Goal: Task Accomplishment & Management: Complete application form

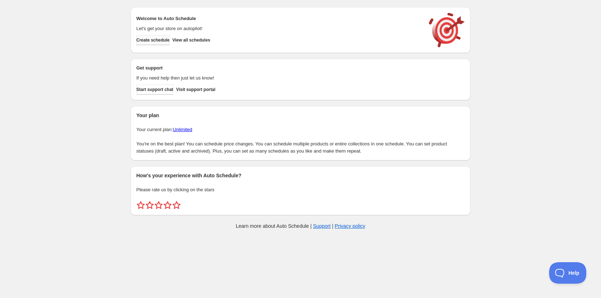
click at [170, 40] on button "Create schedule" at bounding box center [152, 40] width 33 height 10
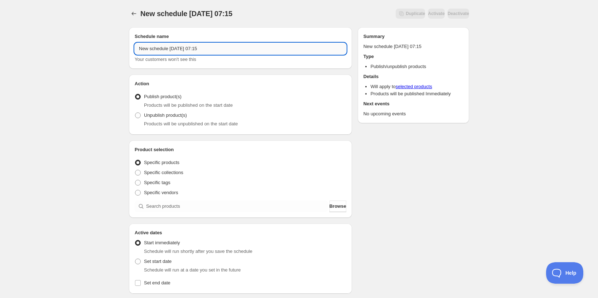
click at [218, 49] on input "New schedule [DATE] 07:15" at bounding box center [241, 48] width 212 height 11
click at [218, 49] on input "New schedule Aug 19 2025 07:15" at bounding box center [241, 48] width 212 height 11
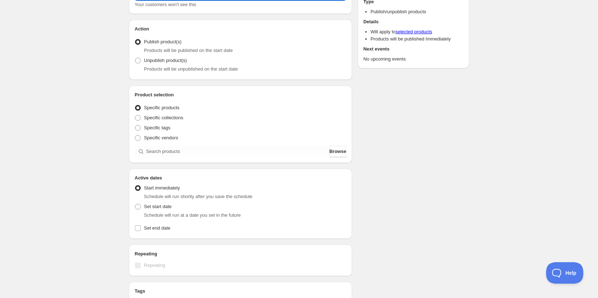
scroll to position [72, 0]
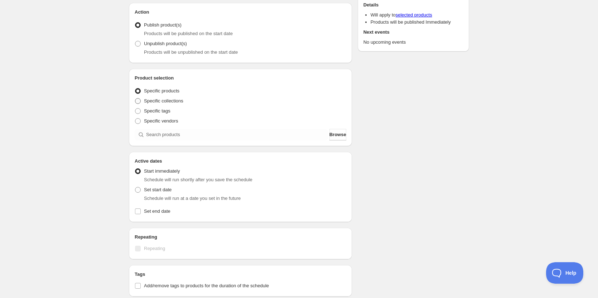
type input "La Vega Intermediate Band"
click at [136, 101] on span at bounding box center [138, 101] width 6 height 6
click at [135, 98] on input "Specific collections" at bounding box center [135, 98] width 0 height 0
radio input "true"
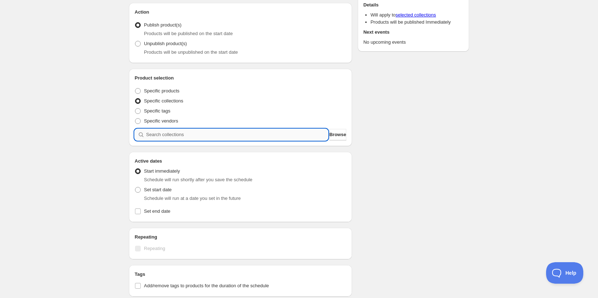
click at [175, 130] on input "search" at bounding box center [237, 134] width 182 height 11
type input "l"
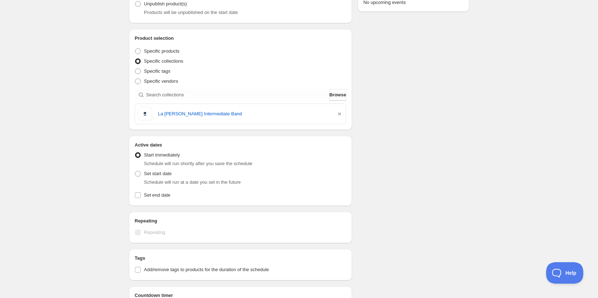
scroll to position [143, 0]
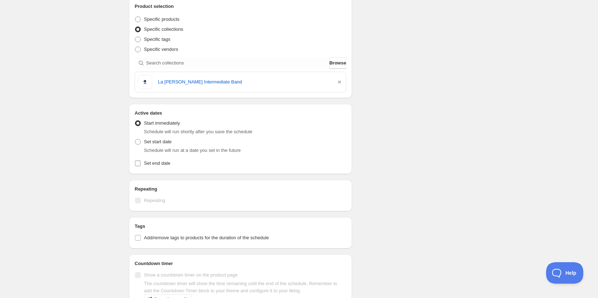
click at [137, 164] on input "Set end date" at bounding box center [138, 163] width 6 height 6
checkbox input "true"
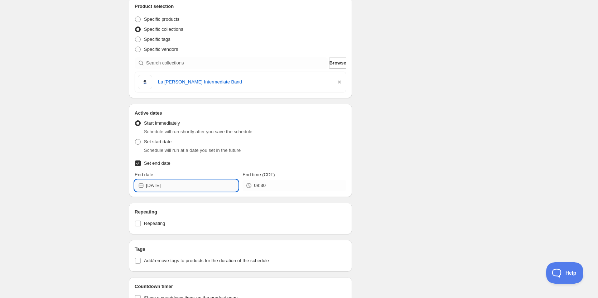
click at [178, 186] on input "[DATE]" at bounding box center [192, 185] width 92 height 11
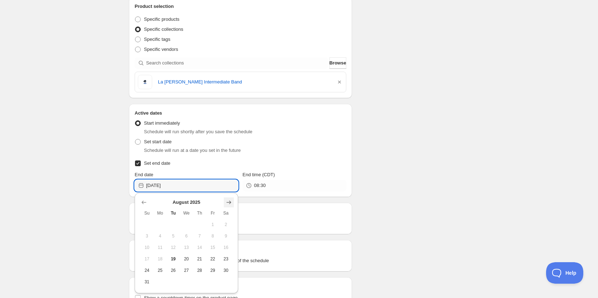
click at [232, 203] on icon "Show next month, September 2025" at bounding box center [228, 202] width 7 height 7
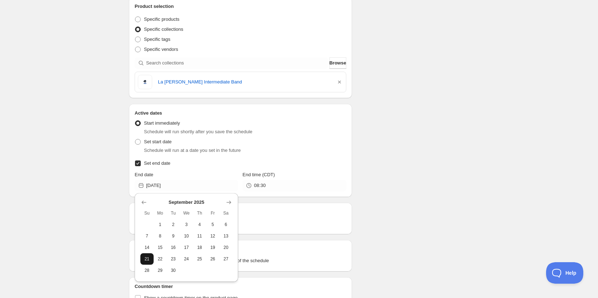
click at [150, 256] on button "21" at bounding box center [146, 258] width 13 height 11
type input "2025-09-21"
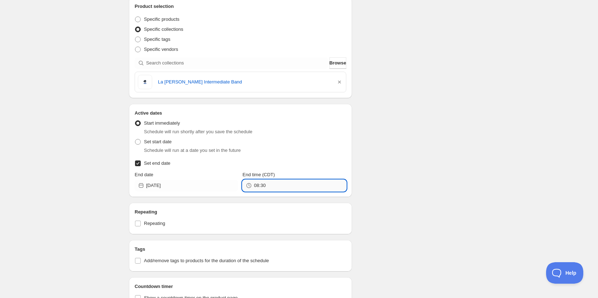
click at [296, 183] on input "08:30" at bounding box center [300, 185] width 92 height 11
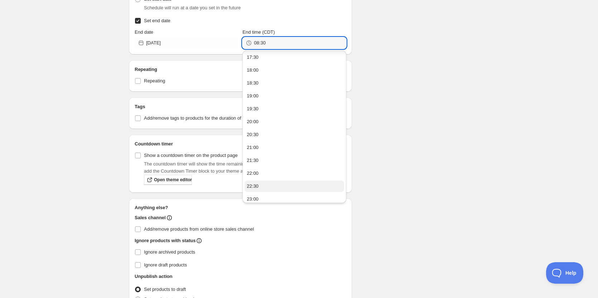
scroll to position [442, 0]
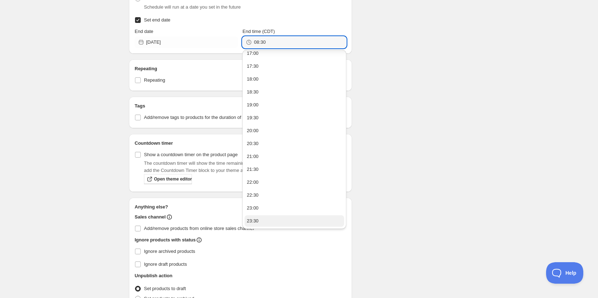
click at [270, 221] on button "23:30" at bounding box center [293, 220] width 99 height 11
type input "23:30"
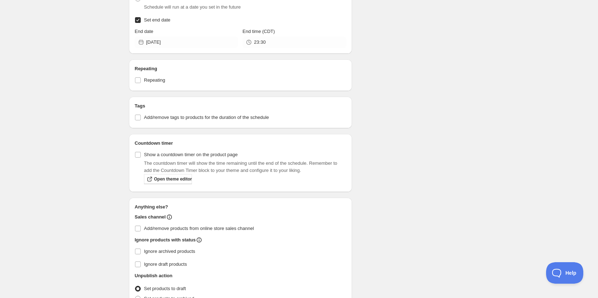
click at [414, 189] on div "Schedule name La Vega Intermediate Band Your customers won't see this Action Ac…" at bounding box center [296, 30] width 346 height 591
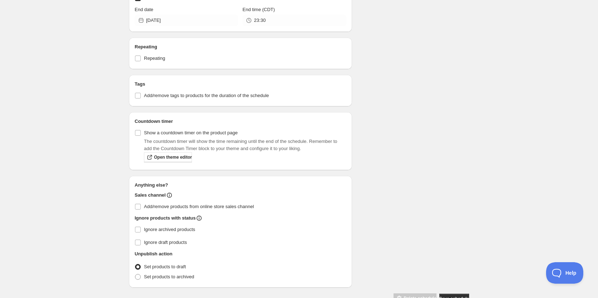
scroll to position [328, 0]
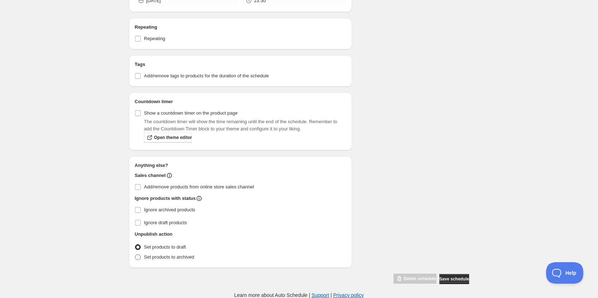
click at [140, 255] on span at bounding box center [138, 257] width 6 height 6
click at [135, 255] on input "Set products to archived" at bounding box center [135, 254] width 0 height 0
radio input "true"
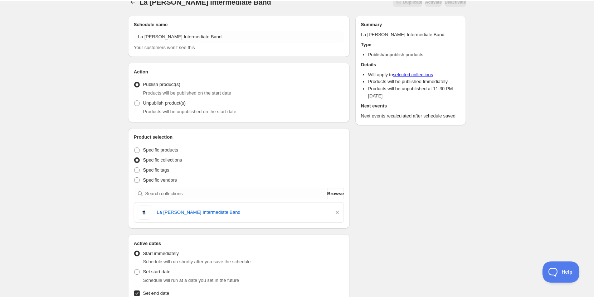
scroll to position [0, 0]
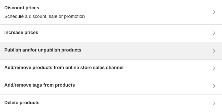
click at [93, 50] on div "Publish and/or unpublish products" at bounding box center [110, 51] width 213 height 9
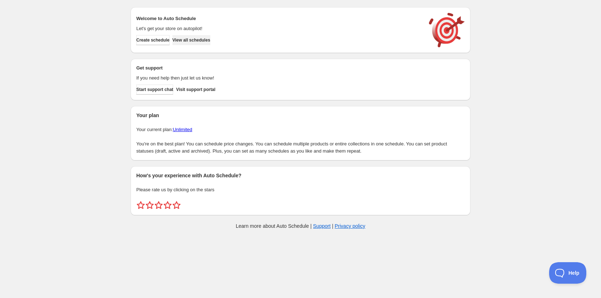
click at [210, 38] on span "View all schedules" at bounding box center [192, 40] width 38 height 6
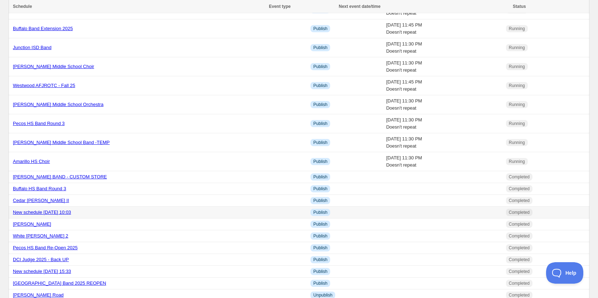
scroll to position [36, 0]
click at [97, 176] on div "[PERSON_NAME] BAND - CUSTOM STORE" at bounding box center [159, 177] width 293 height 7
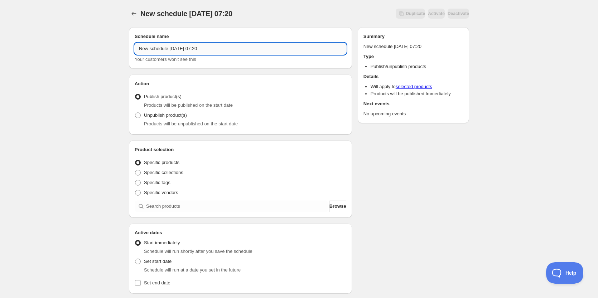
click at [222, 46] on input "New schedule [DATE] 07:20" at bounding box center [241, 48] width 212 height 11
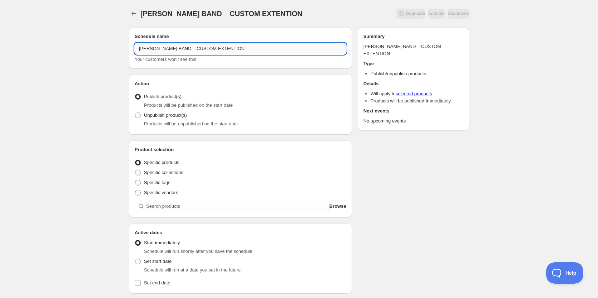
click at [213, 47] on input "[PERSON_NAME] BAND _ CUSTOM EXTENTION" at bounding box center [241, 48] width 212 height 11
click at [214, 48] on input "[PERSON_NAME] BAND _ CUSTOM EXTENTION" at bounding box center [241, 48] width 212 height 11
click at [224, 49] on input "[PERSON_NAME] BAND _ CUSTOM EXTENTION" at bounding box center [241, 48] width 212 height 11
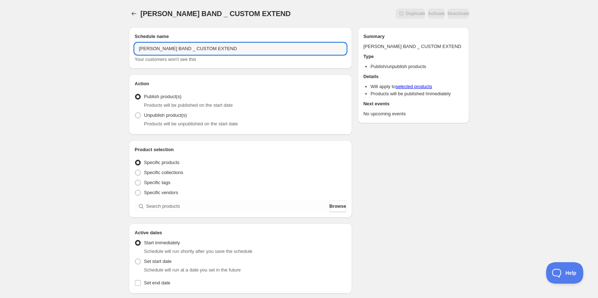
scroll to position [36, 0]
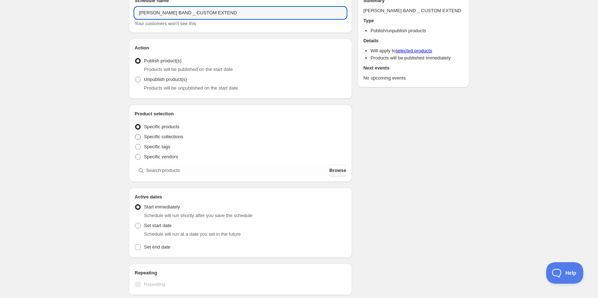
type input "[PERSON_NAME] BAND _ CUSTOM EXTEND"
click at [137, 136] on span at bounding box center [138, 137] width 6 height 6
click at [135, 134] on input "Specific collections" at bounding box center [135, 134] width 0 height 0
radio input "true"
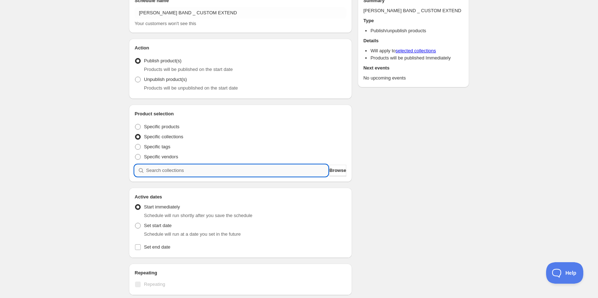
click at [174, 168] on input "search" at bounding box center [237, 170] width 182 height 11
type input "g"
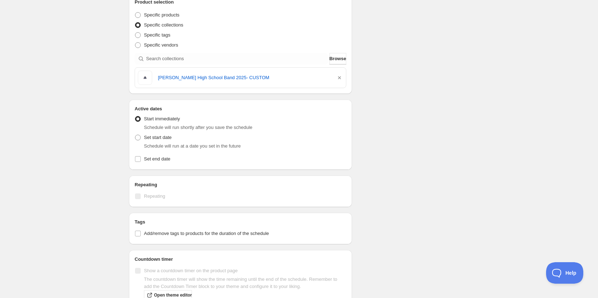
scroll to position [215, 0]
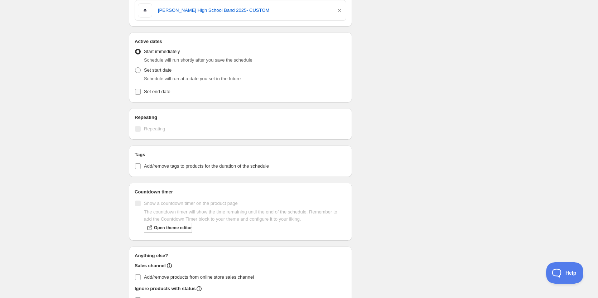
click at [139, 91] on input "Set end date" at bounding box center [138, 92] width 6 height 6
checkbox input "true"
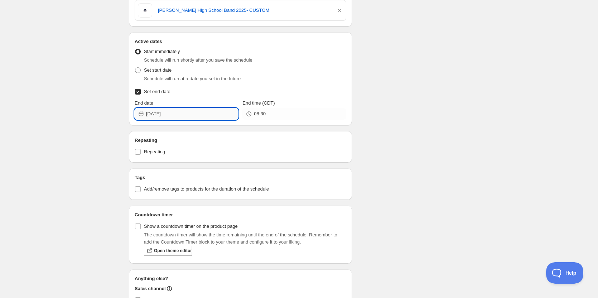
click at [190, 110] on input "[DATE]" at bounding box center [192, 113] width 92 height 11
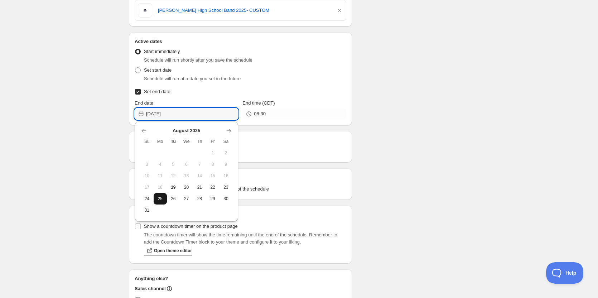
click at [163, 195] on button "25" at bounding box center [160, 198] width 13 height 11
type input "[DATE]"
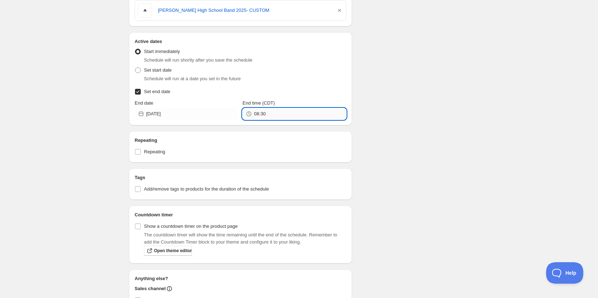
click at [295, 115] on input "08:30" at bounding box center [300, 113] width 92 height 11
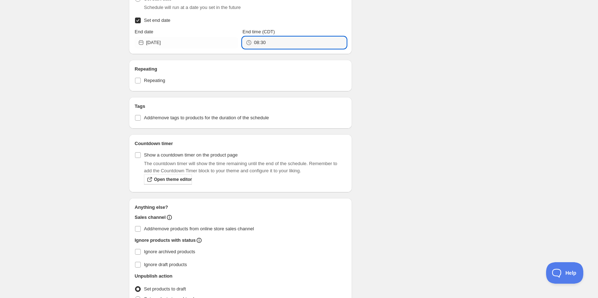
scroll to position [221, 0]
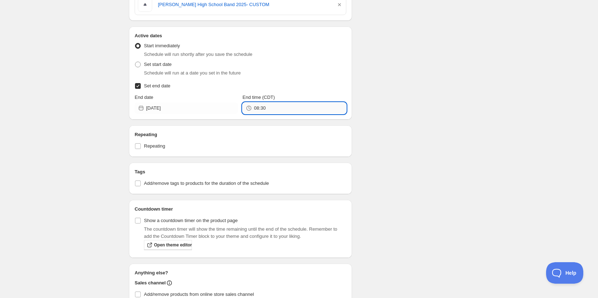
click at [276, 105] on input "08:30" at bounding box center [300, 107] width 92 height 11
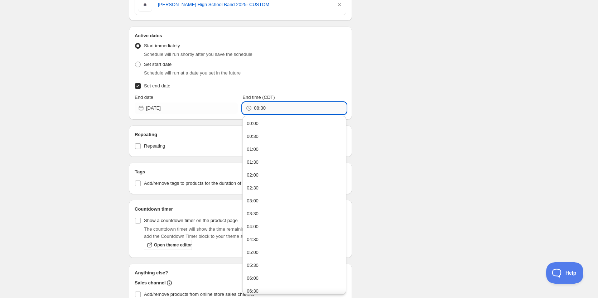
click at [279, 107] on input "08:30" at bounding box center [300, 107] width 92 height 11
type input "23:45"
click at [394, 105] on div "Schedule name [PERSON_NAME] BAND _ CUSTOM EXTEND Your customers won't see this …" at bounding box center [296, 96] width 346 height 591
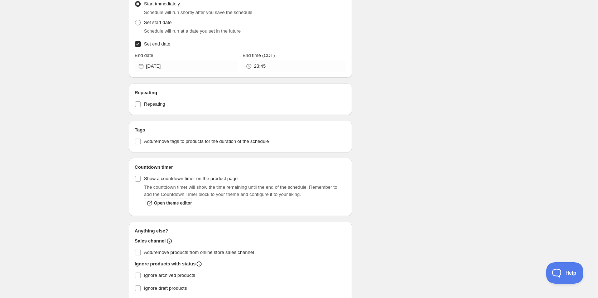
scroll to position [328, 0]
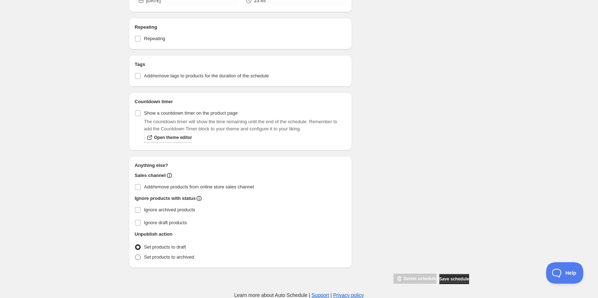
click at [137, 259] on span at bounding box center [138, 257] width 6 height 6
click at [135, 255] on input "Set products to archived" at bounding box center [135, 254] width 0 height 0
radio input "true"
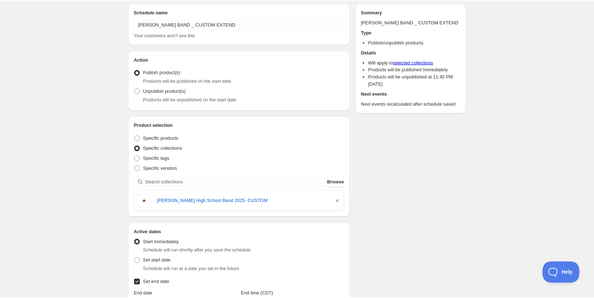
scroll to position [0, 0]
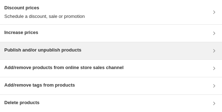
click at [87, 48] on div "Publish and/or unpublish products" at bounding box center [110, 51] width 213 height 9
